Goal: Task Accomplishment & Management: Manage account settings

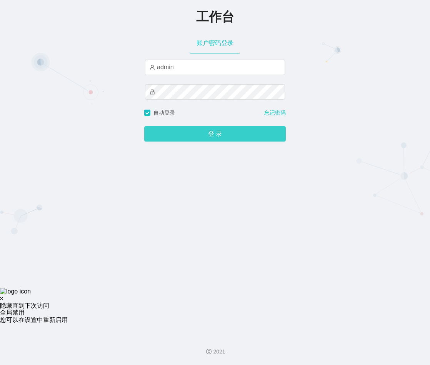
click at [191, 133] on button "登 录" at bounding box center [214, 133] width 141 height 15
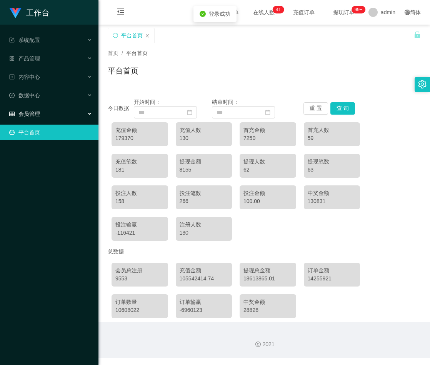
click at [36, 113] on span "会员管理" at bounding box center [24, 114] width 31 height 6
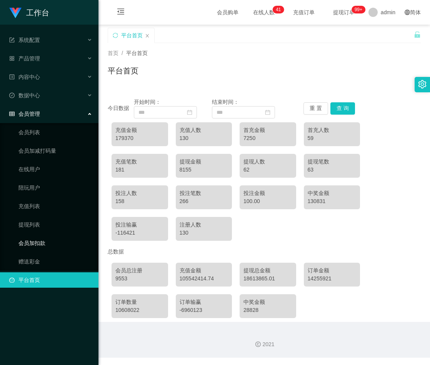
click at [38, 242] on link "会员加扣款" at bounding box center [55, 242] width 74 height 15
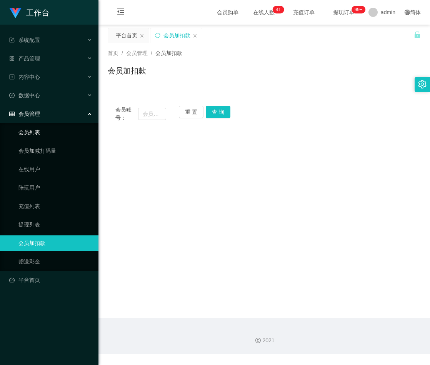
drag, startPoint x: 42, startPoint y: 133, endPoint x: 48, endPoint y: 131, distance: 6.2
click at [41, 133] on link "会员列表" at bounding box center [55, 131] width 74 height 15
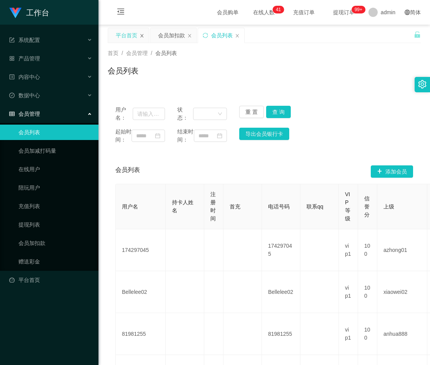
click at [141, 35] on icon "图标: close" at bounding box center [141, 35] width 3 height 3
click at [152, 115] on input "text" at bounding box center [149, 114] width 32 height 12
paste input "Iam04how"
type input "Iam04how"
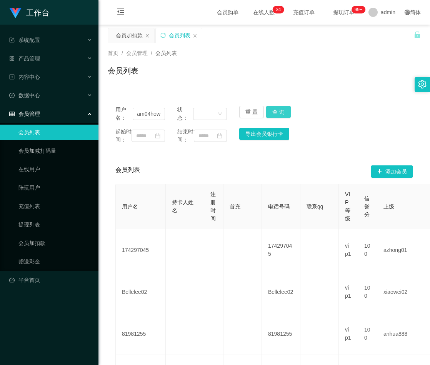
drag, startPoint x: 276, startPoint y: 110, endPoint x: 301, endPoint y: 90, distance: 32.5
click at [276, 110] on button "查 询" at bounding box center [278, 112] width 25 height 12
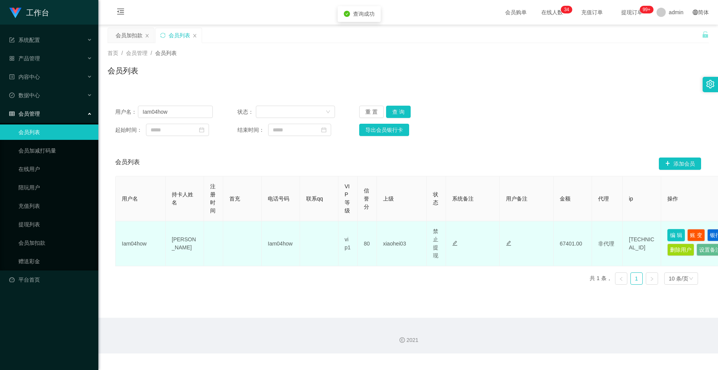
click at [429, 234] on button "编 辑" at bounding box center [676, 235] width 18 height 12
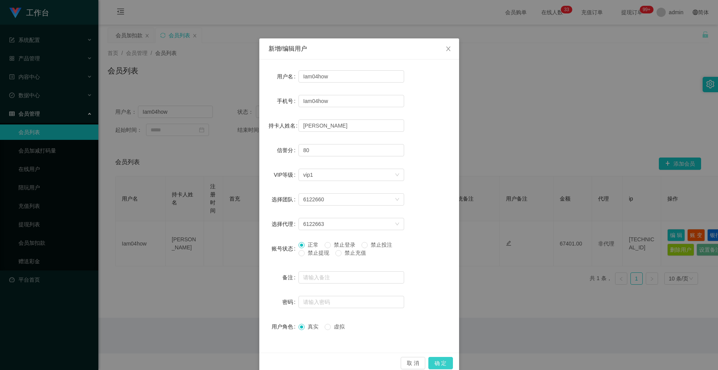
click at [429, 362] on button "确 定" at bounding box center [440, 363] width 25 height 12
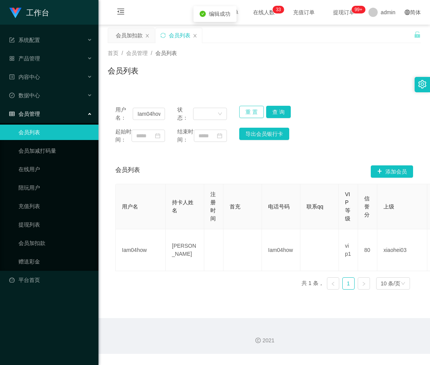
click at [244, 112] on button "重 置" at bounding box center [251, 112] width 25 height 12
